Goal: Check status: Check status

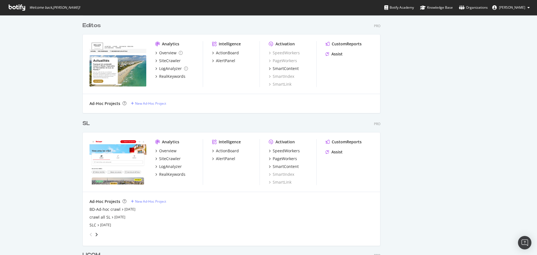
scroll to position [396, 0]
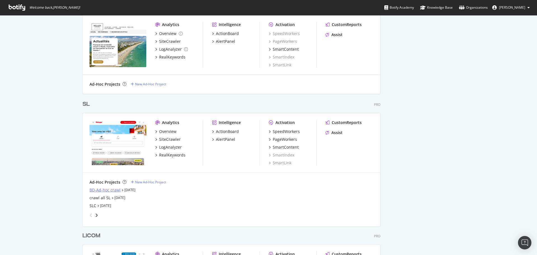
click at [102, 191] on div "BD-Ad-hoc crawl" at bounding box center [104, 190] width 31 height 6
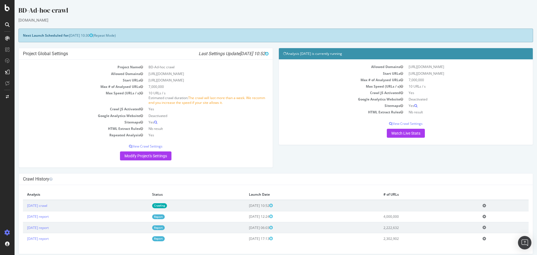
scroll to position [5, 0]
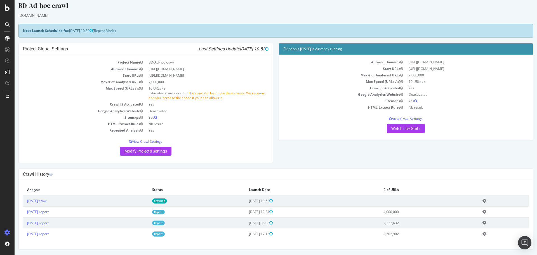
click at [167, 199] on link "Crawling" at bounding box center [159, 200] width 15 height 5
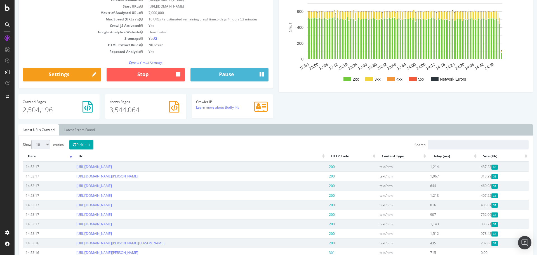
scroll to position [28, 0]
